Goal: Use online tool/utility: Utilize a website feature to perform a specific function

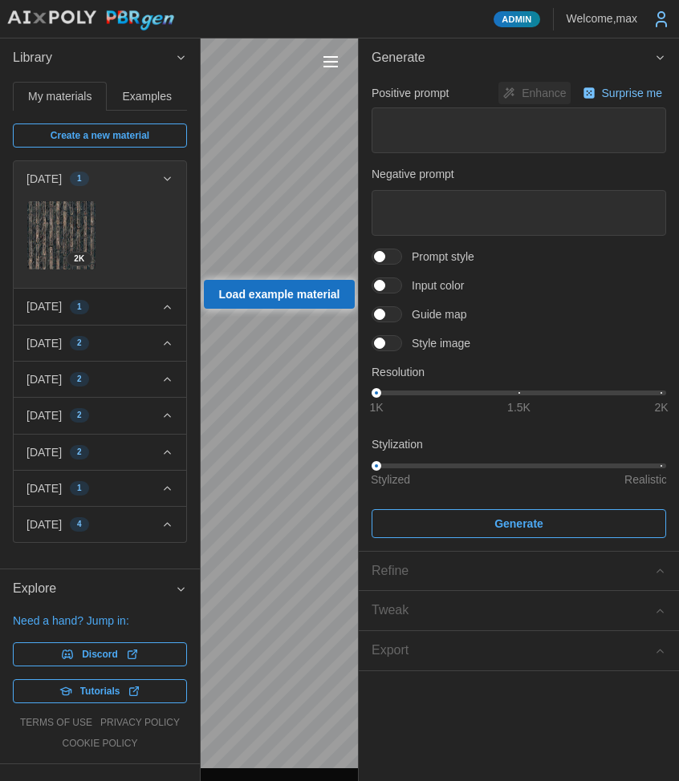
click at [82, 307] on span "1" at bounding box center [79, 307] width 5 height 13
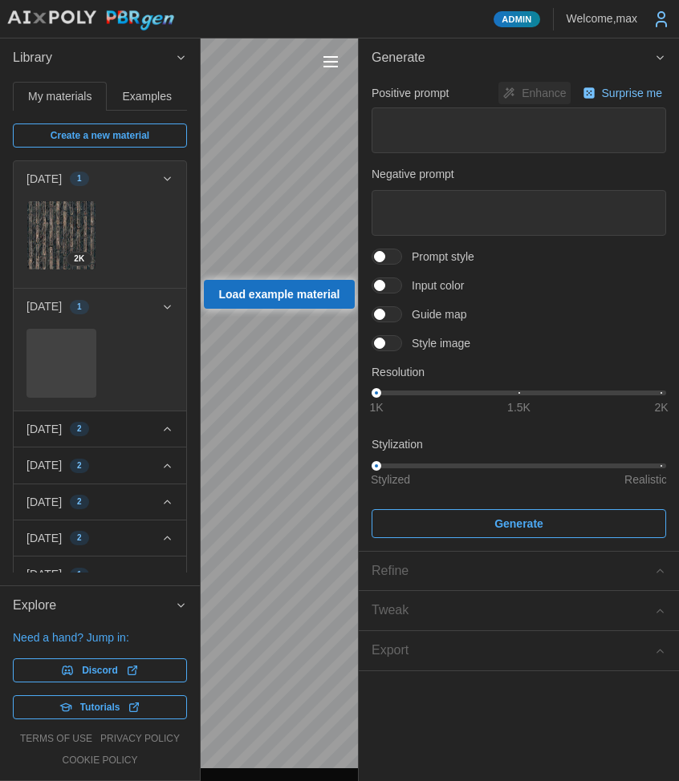
click at [75, 354] on div at bounding box center [61, 364] width 70 height 70
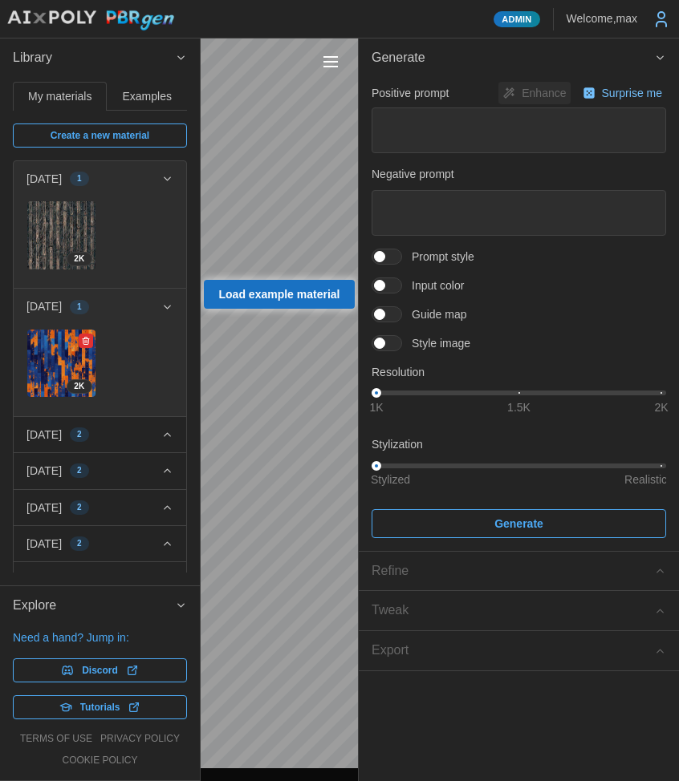
click at [75, 354] on img at bounding box center [61, 364] width 68 height 68
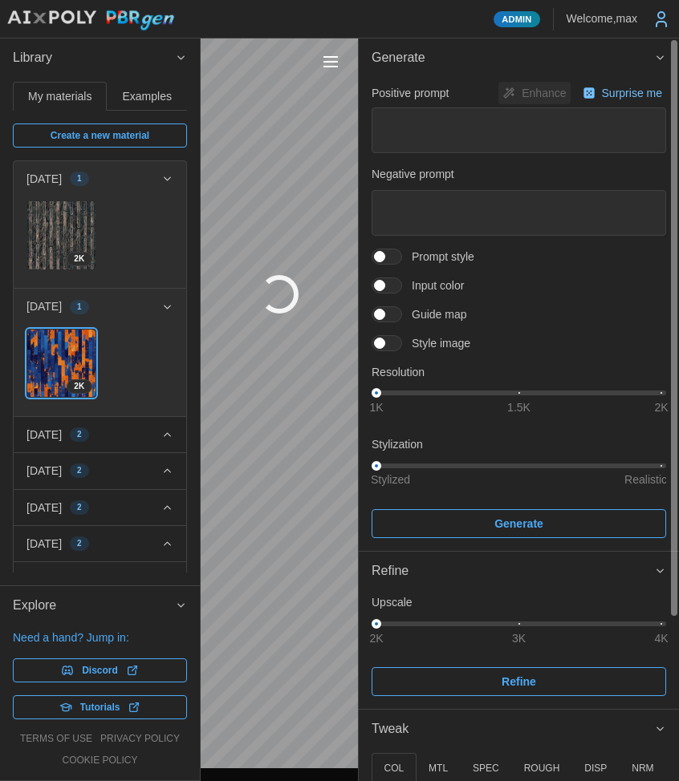
type textarea "*"
type textarea "**********"
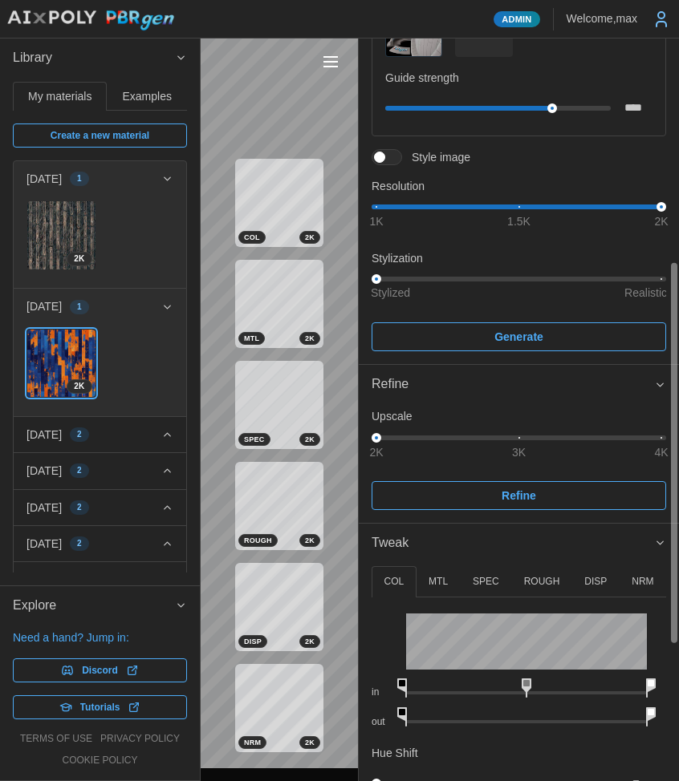
scroll to position [436, 0]
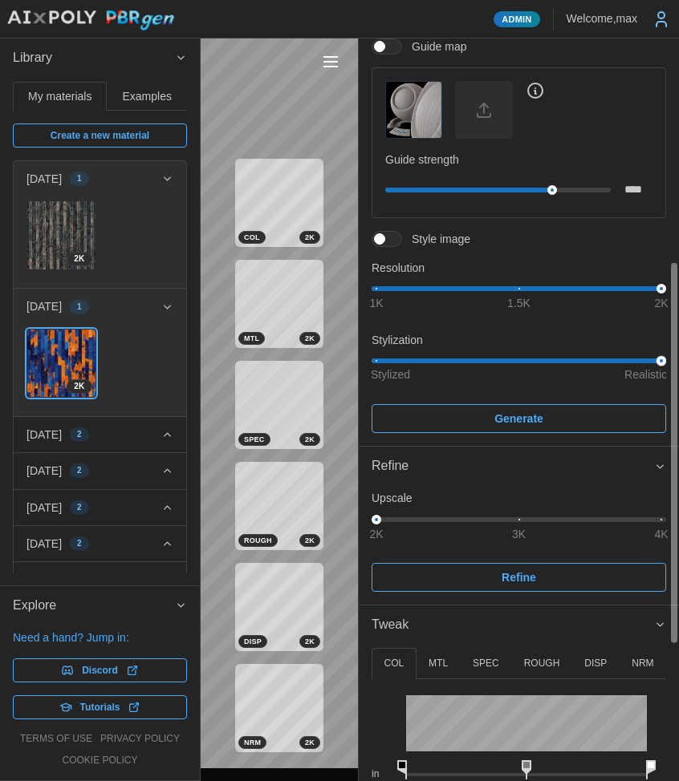
drag, startPoint x: 442, startPoint y: 359, endPoint x: 665, endPoint y: 367, distance: 223.2
click at [664, 369] on div "**********" at bounding box center [518, 40] width 294 height 788
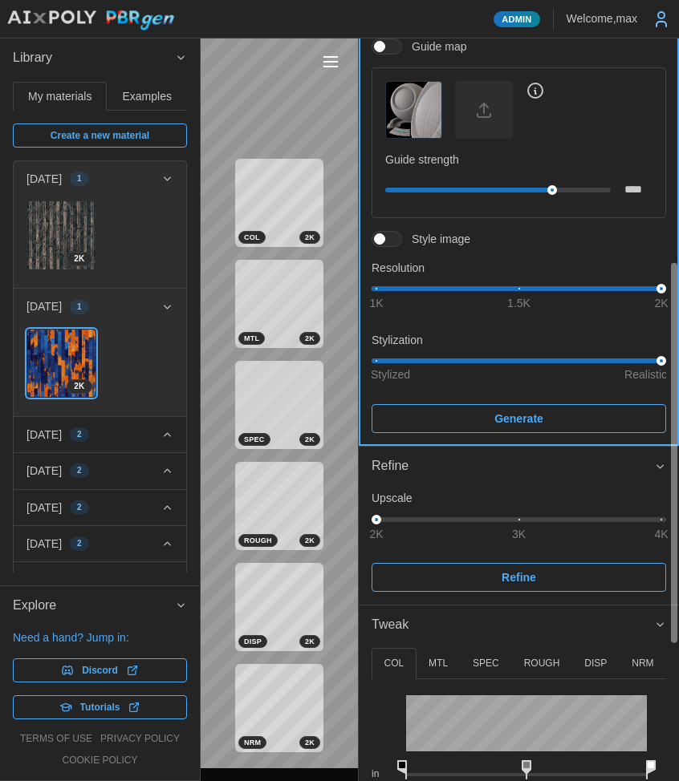
click at [590, 420] on span "Generate" at bounding box center [519, 418] width 264 height 27
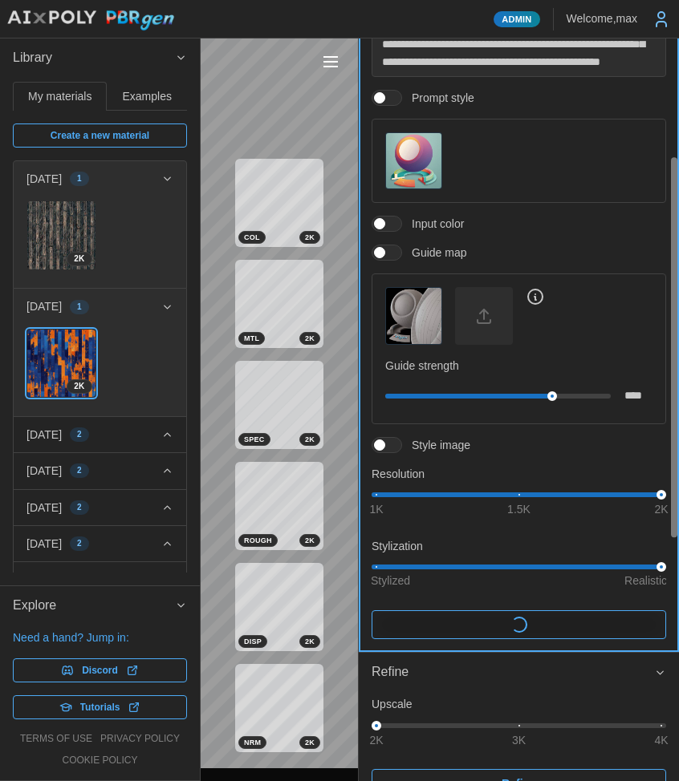
scroll to position [229, 0]
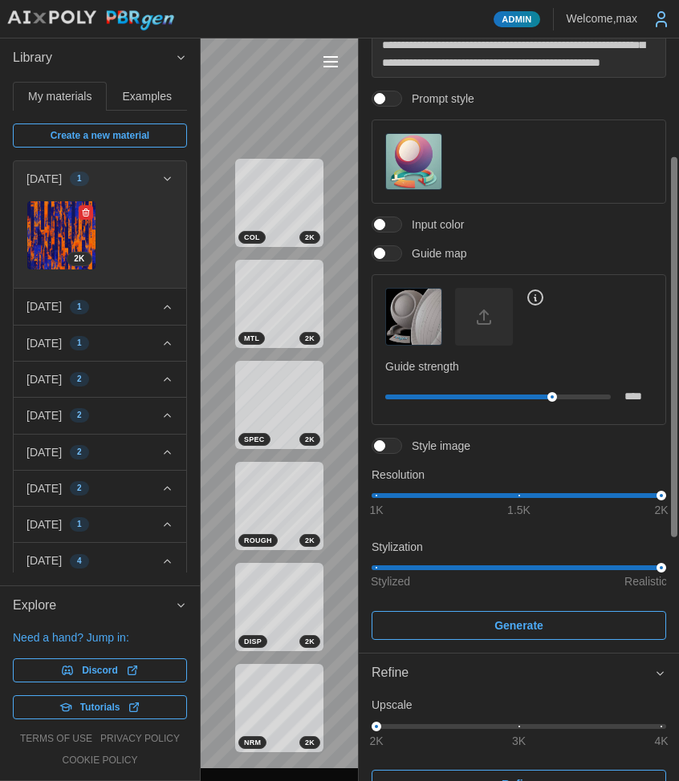
click at [49, 237] on img at bounding box center [61, 235] width 68 height 68
type textarea "*"
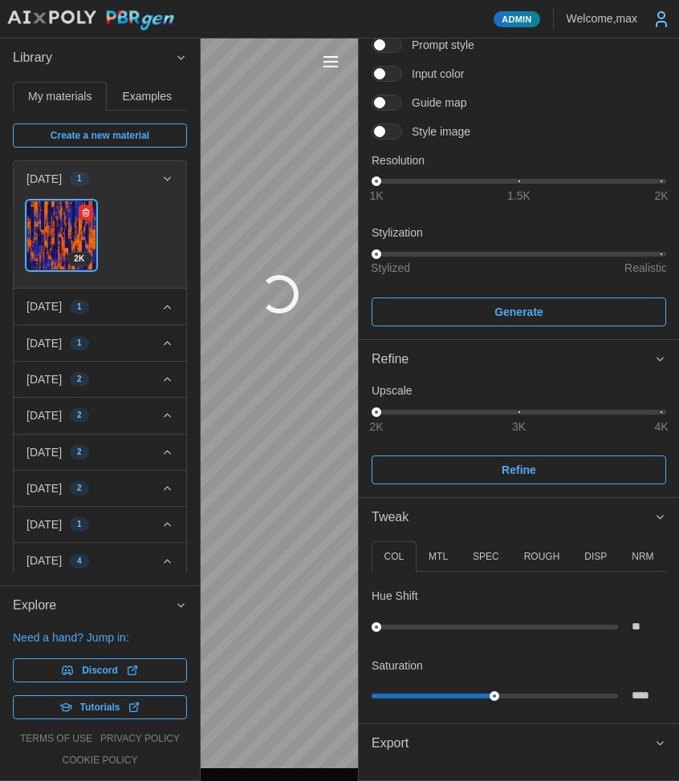
scroll to position [193, 0]
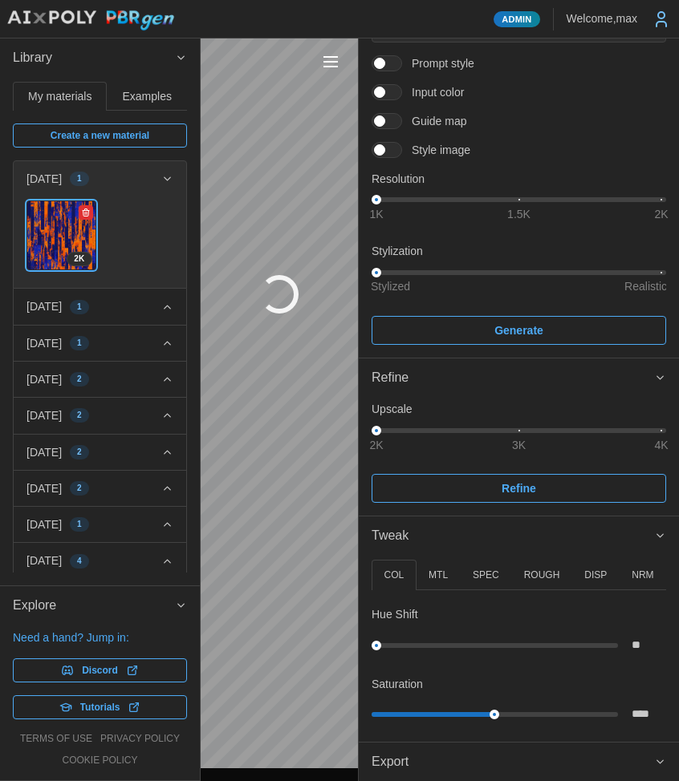
type textarea "*"
type textarea "**********"
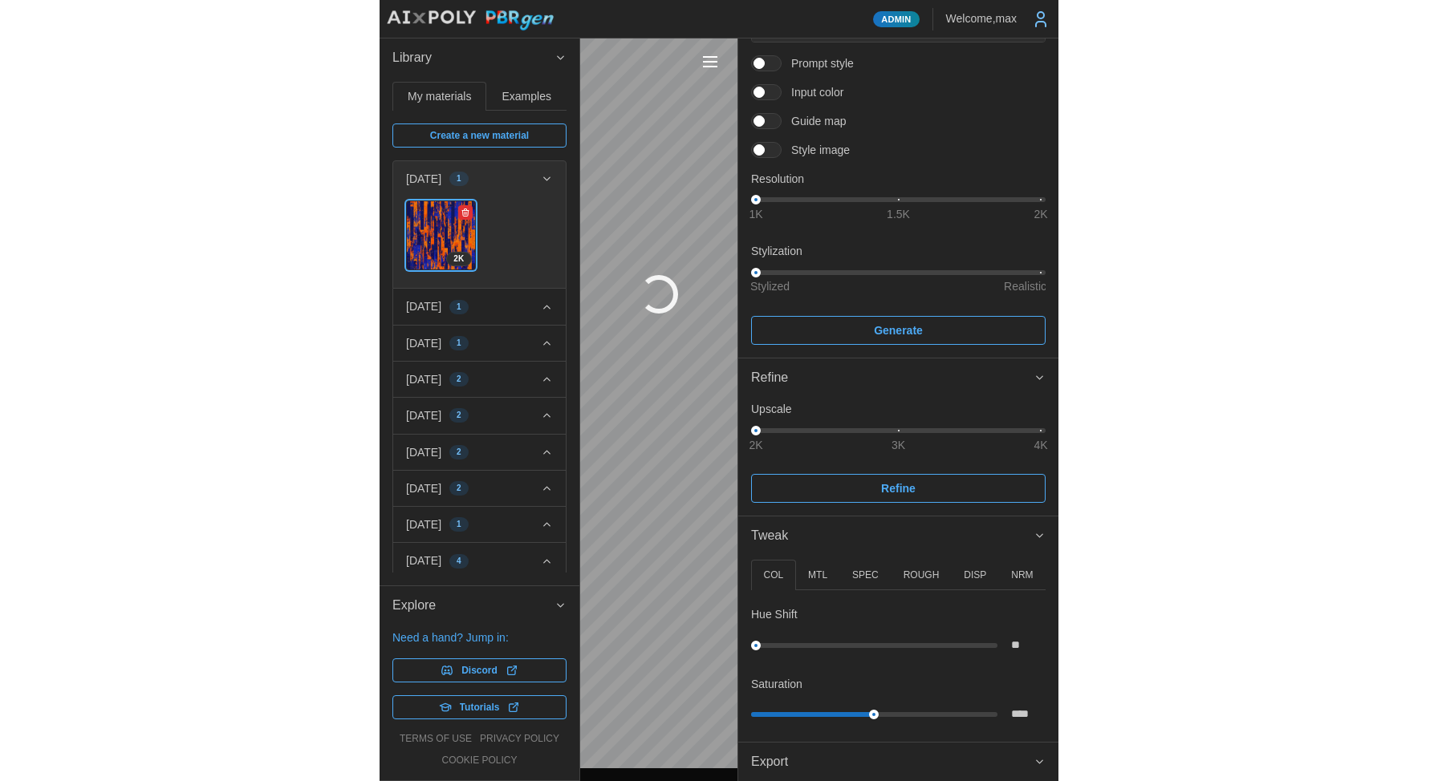
scroll to position [229, 0]
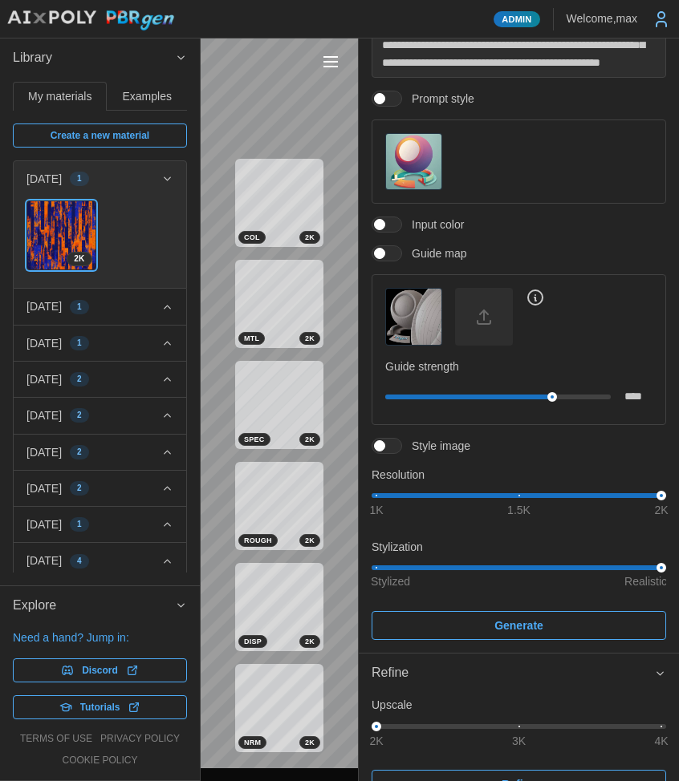
type textarea "*"
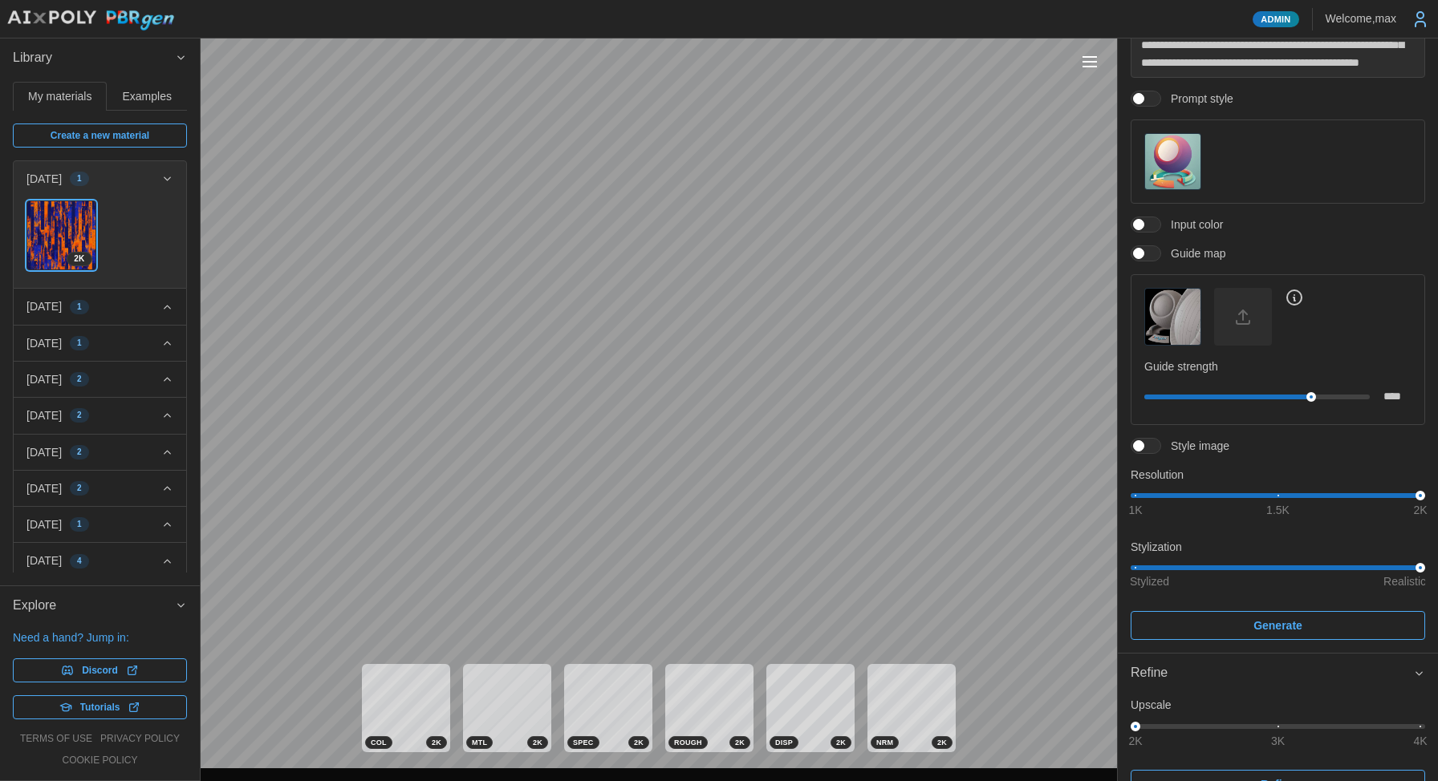
click at [152, 99] on span "Examples" at bounding box center [147, 96] width 49 height 11
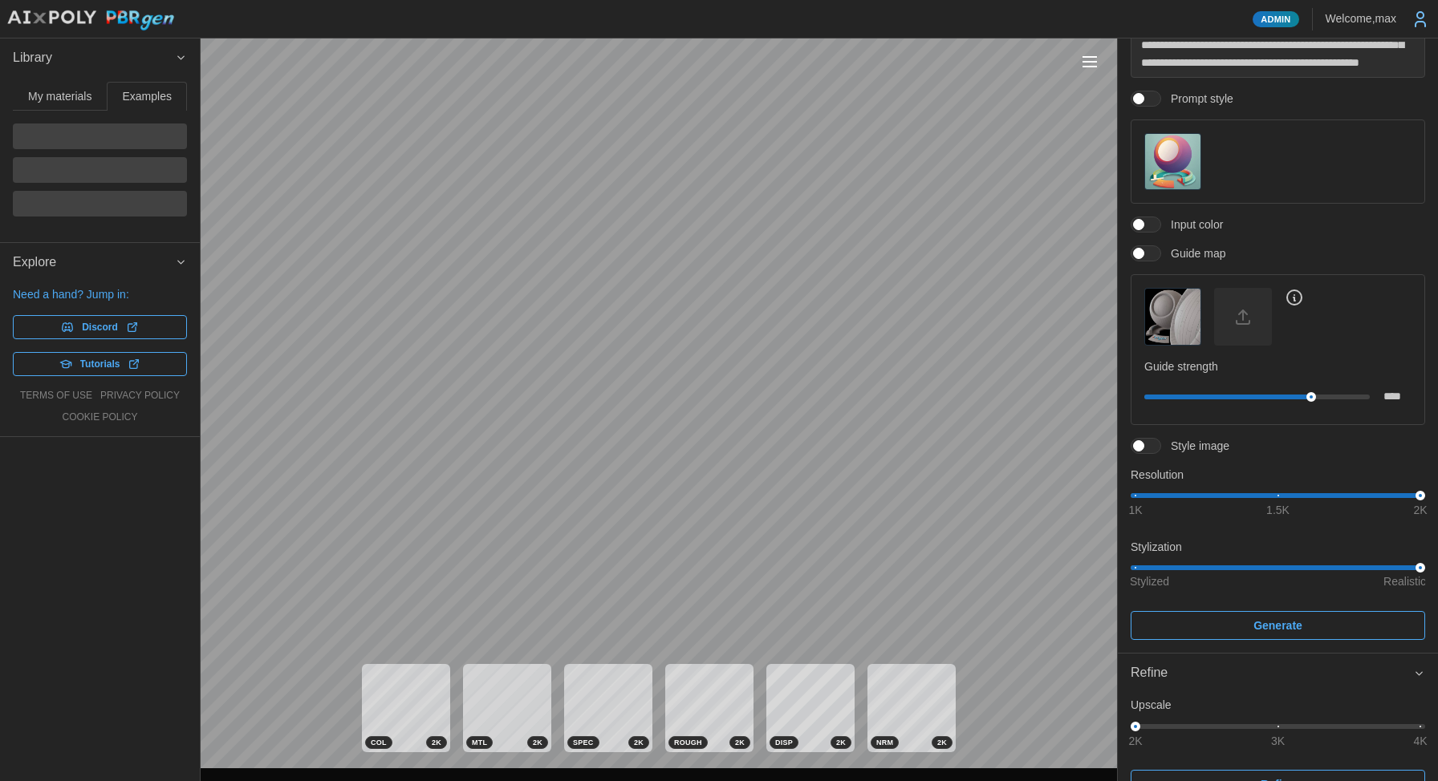
click at [63, 98] on span "My materials" at bounding box center [59, 96] width 63 height 11
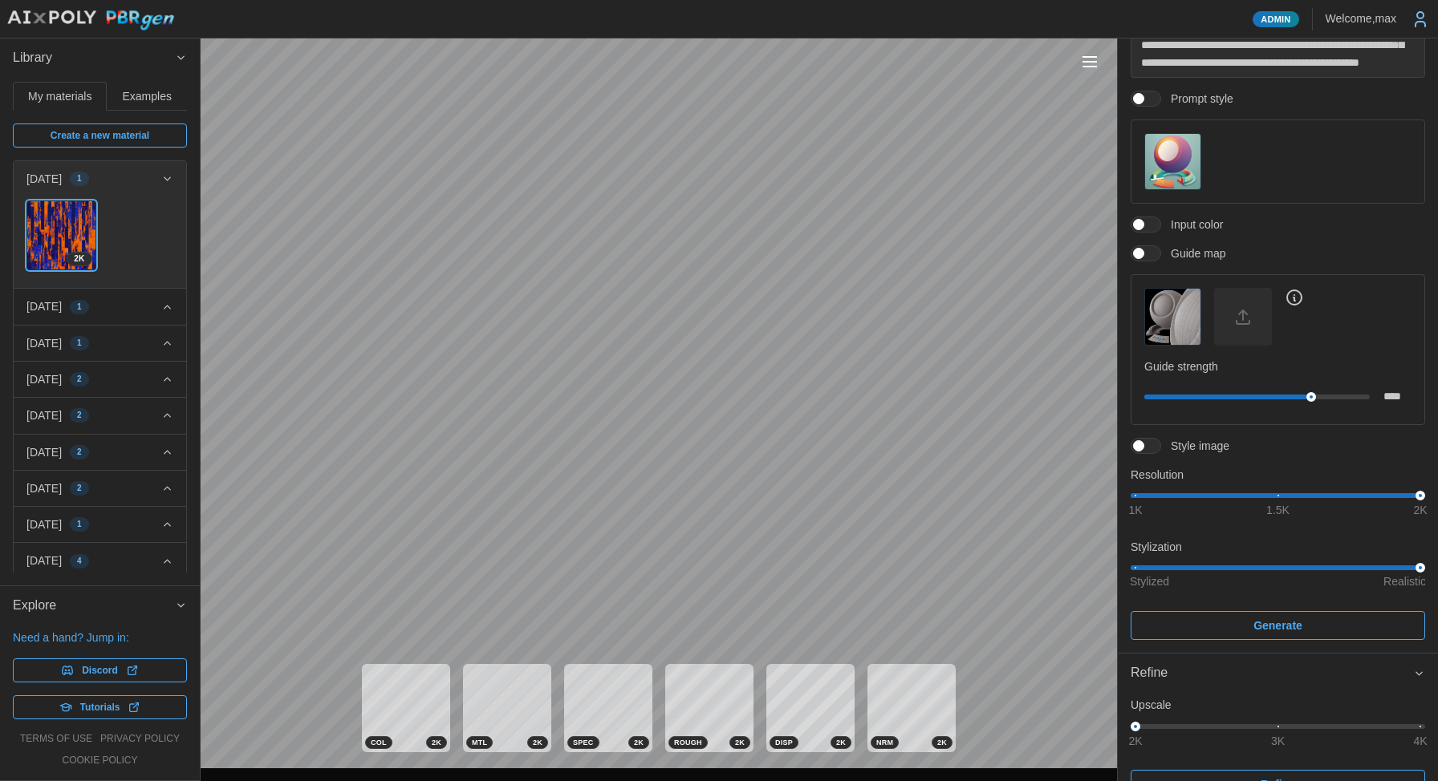
click at [170, 177] on icon "button" at bounding box center [167, 178] width 12 height 13
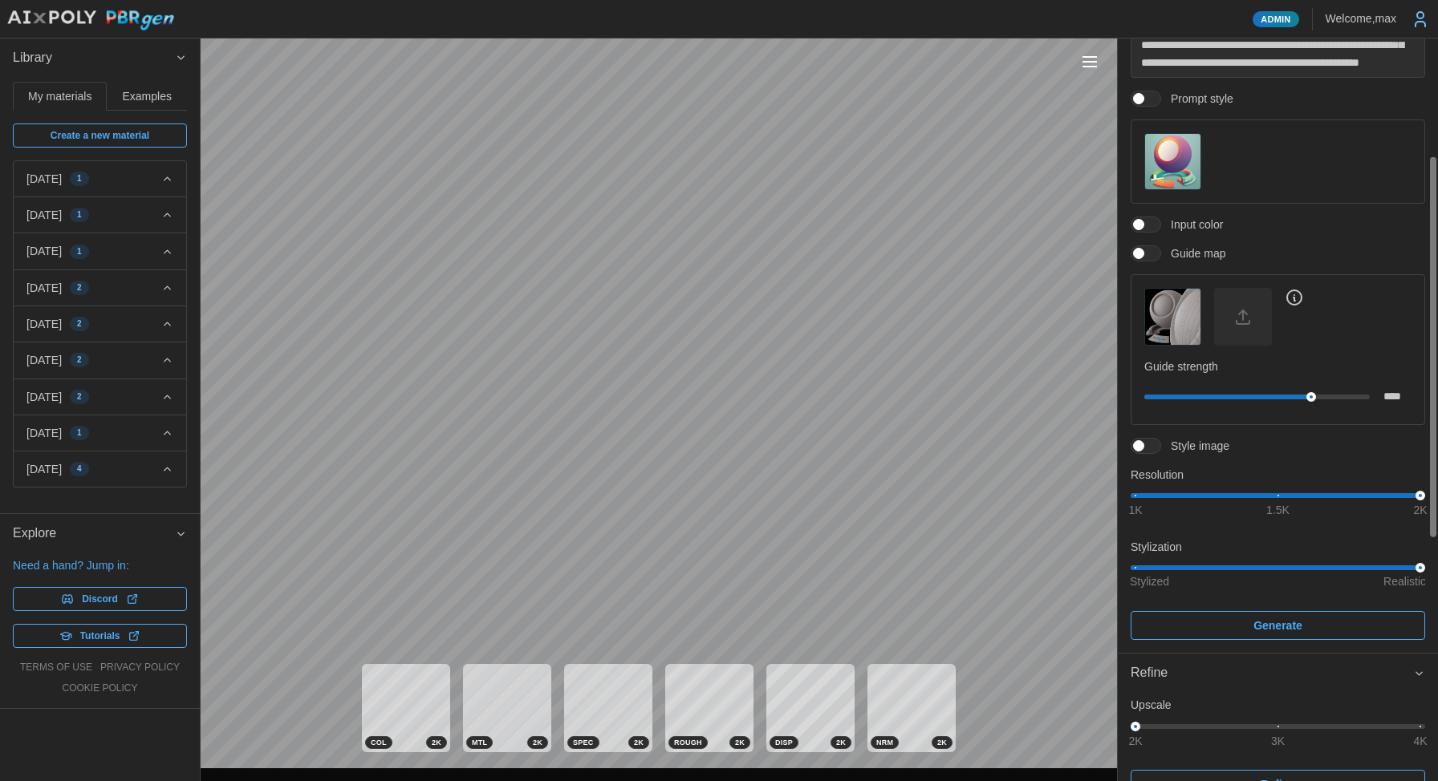
click at [678, 28] on span at bounding box center [1420, 19] width 21 height 21
